Goal: Task Accomplishment & Management: Manage account settings

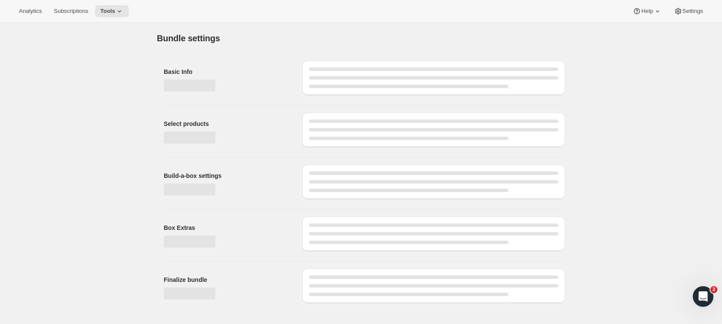
type input "New Mainstay Shuffle Subscription (Awtomic)"
type input "New Single Origin Shuffle Subscription (Awtomic)"
type input "Single Origin Shuffle Subscription (Awtomic)"
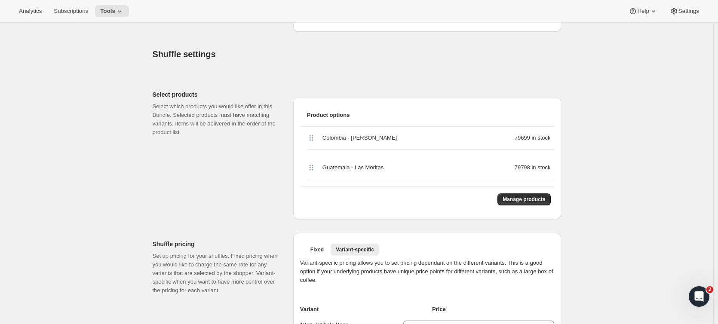
scroll to position [129, 0]
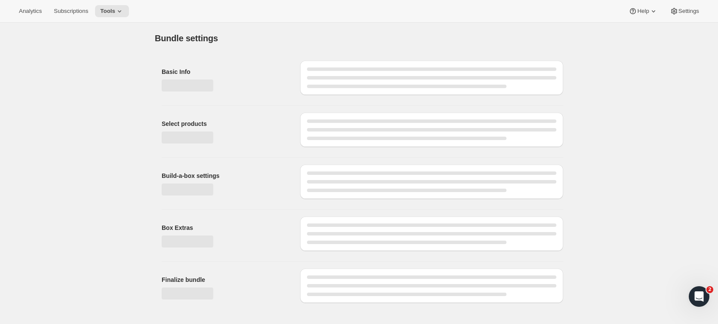
type input "Mainstay Shuffle Subscription (Awtomic)"
